Goal: Check status

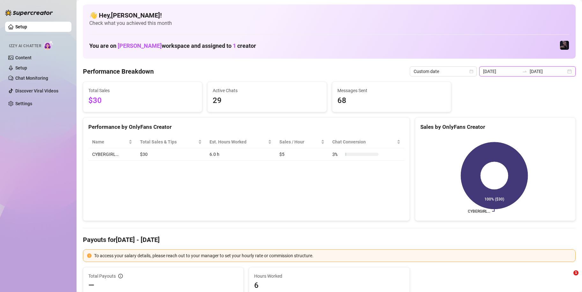
click at [514, 73] on input "[DATE]" at bounding box center [501, 71] width 36 height 7
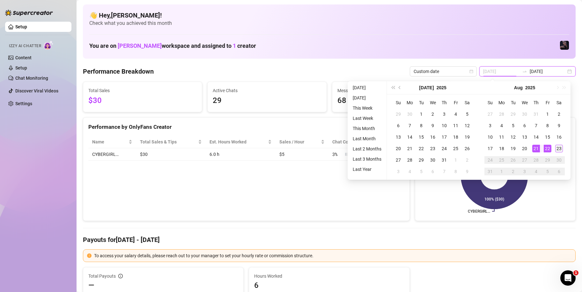
type input "[DATE]"
click at [556, 150] on div "23" at bounding box center [560, 149] width 8 height 8
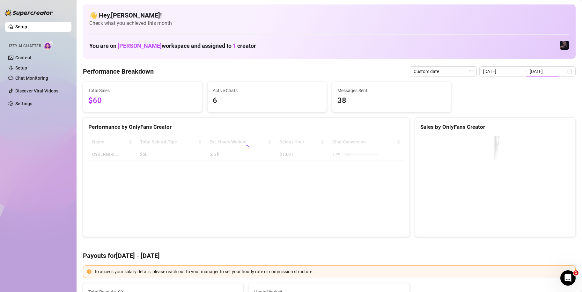
type input "[DATE]"
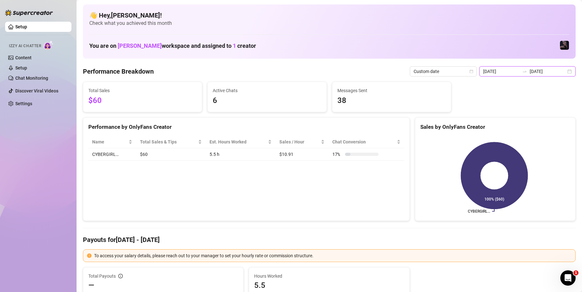
click at [533, 73] on input "[DATE]" at bounding box center [548, 71] width 36 height 7
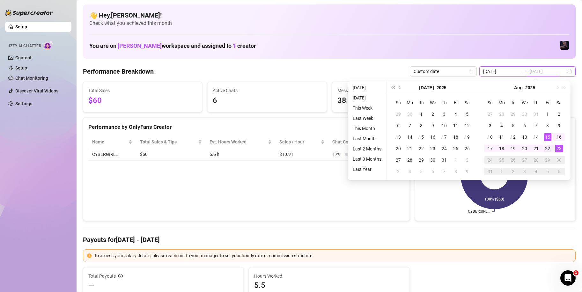
type input "[DATE]"
click at [551, 148] on div "22" at bounding box center [548, 149] width 8 height 8
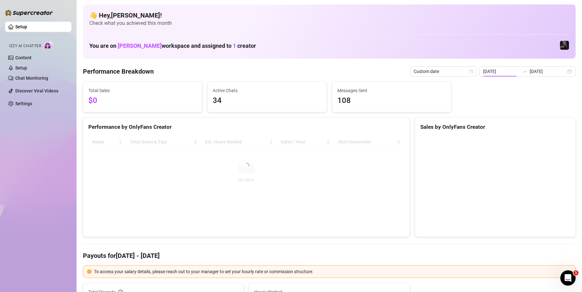
type input "[DATE]"
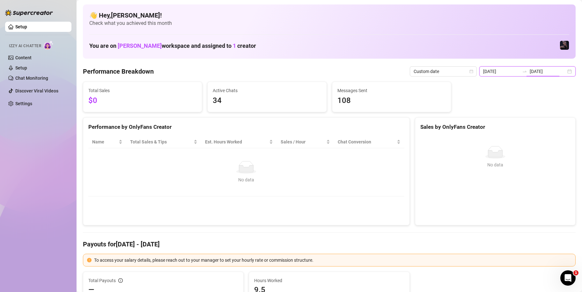
click at [539, 72] on input "[DATE]" at bounding box center [548, 71] width 36 height 7
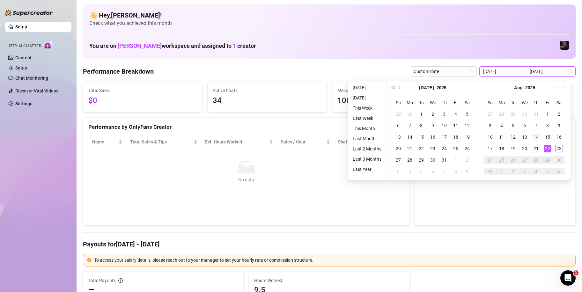
click at [538, 72] on input "[DATE]" at bounding box center [548, 71] width 36 height 7
type input "[DATE]"
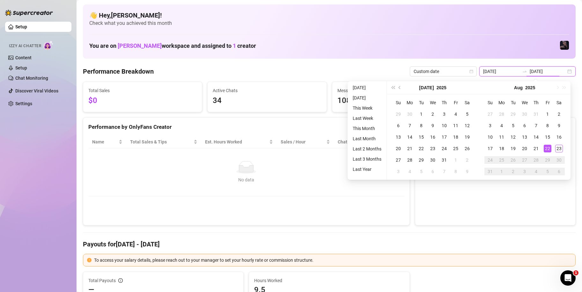
type input "[DATE]"
click at [330, 195] on td "No data No data" at bounding box center [246, 172] width 316 height 48
